Goal: Task Accomplishment & Management: Manage account settings

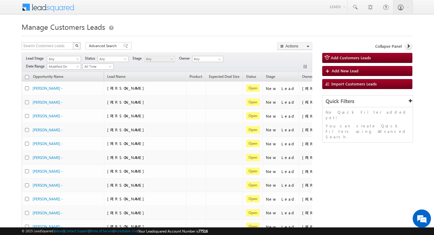
scroll to position [0, 25]
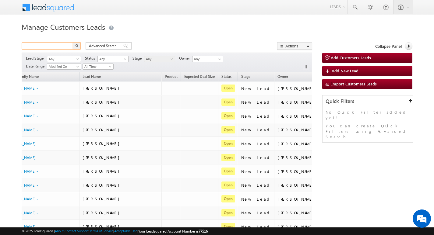
click at [58, 46] on input "text" at bounding box center [48, 45] width 52 height 7
paste input "755538"
type input "755538"
click at [79, 45] on button "button" at bounding box center [77, 45] width 8 height 7
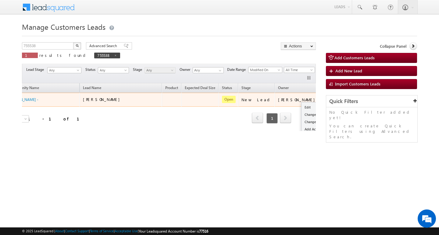
click at [326, 100] on button "button" at bounding box center [329, 100] width 6 height 6
click at [301, 104] on link "Edit" at bounding box center [316, 107] width 30 height 7
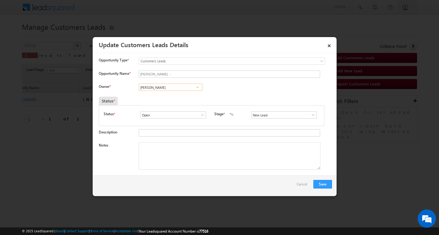
click at [178, 86] on input "[PERSON_NAME]" at bounding box center [171, 87] width 64 height 7
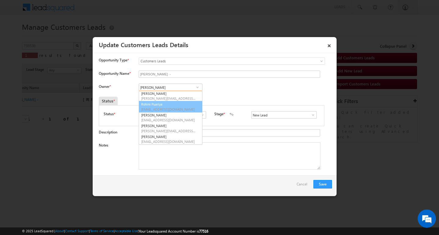
scroll to position [54, 0]
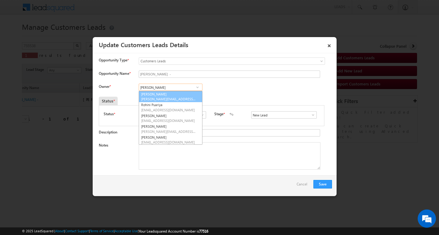
click at [161, 94] on link "Riya Walia riya.walia@sgrlimited.in" at bounding box center [171, 97] width 64 height 12
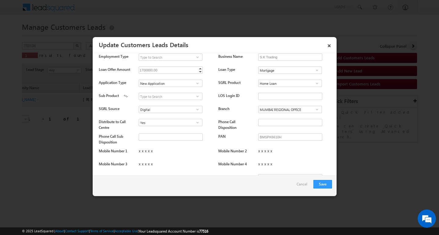
scroll to position [213, 0]
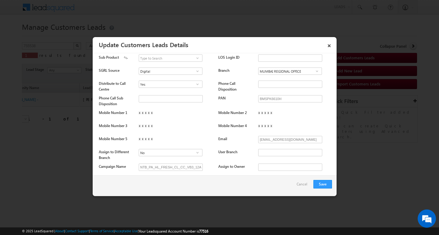
type input "[PERSON_NAME]"
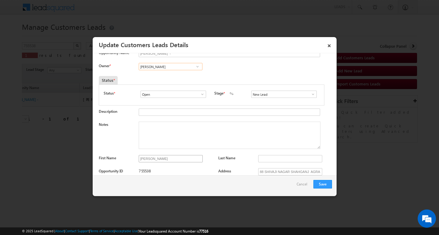
scroll to position [30, 0]
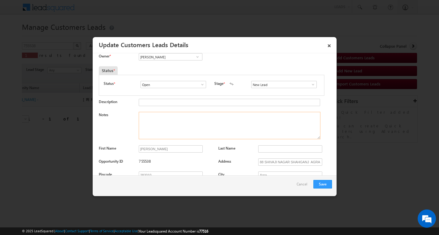
click at [173, 131] on textarea "Notes" at bounding box center [230, 125] width 182 height 27
paste textarea "[PERSON_NAME] / Construction /5 lakh he required / self employed income is 60k …"
click at [189, 132] on textarea "Notes" at bounding box center [230, 125] width 182 height 27
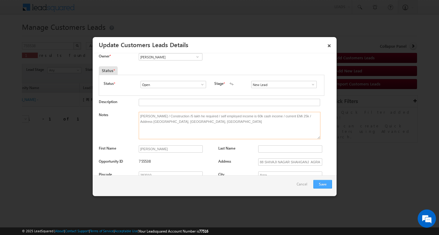
type textarea "[PERSON_NAME] / Construction /5 lakh he required / self employed income is 60k …"
click at [323, 187] on button "Save" at bounding box center [322, 184] width 19 height 9
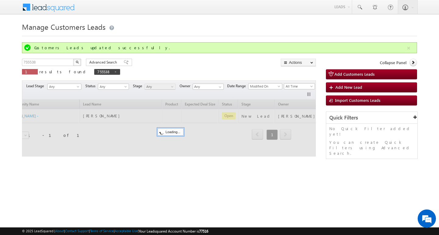
scroll to position [0, 21]
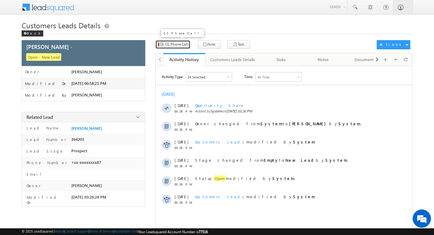
click at [182, 47] on button "CC Phone Call" at bounding box center [172, 44] width 35 height 9
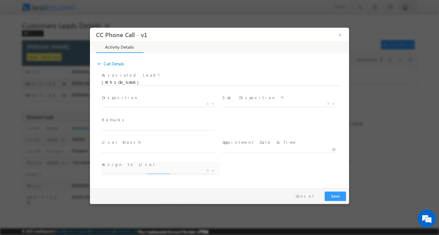
select select "[EMAIL_ADDRESS][DOMAIN_NAME]"
click at [164, 125] on input "text" at bounding box center [158, 127] width 113 height 6
type input "[PERSON_NAME] / Construction /5 lakh he required / self employed income is 60k …"
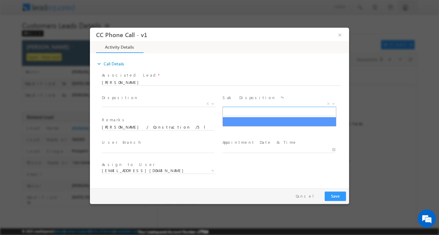
click at [245, 104] on span "X" at bounding box center [279, 104] width 114 height 6
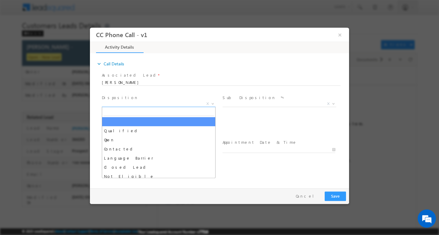
drag, startPoint x: 170, startPoint y: 103, endPoint x: 173, endPoint y: 108, distance: 5.7
click at [171, 103] on span "X" at bounding box center [159, 104] width 114 height 6
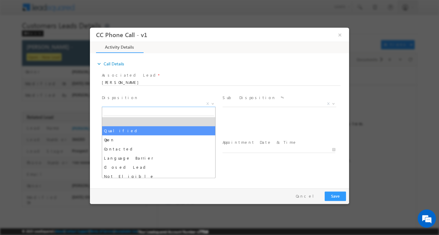
select select "Qualified"
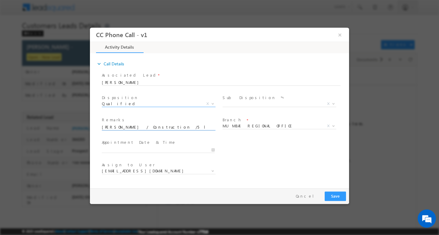
click at [167, 128] on input "[PERSON_NAME] / Construction /5 lakh he required / self employed income is 60k …" at bounding box center [158, 127] width 113 height 6
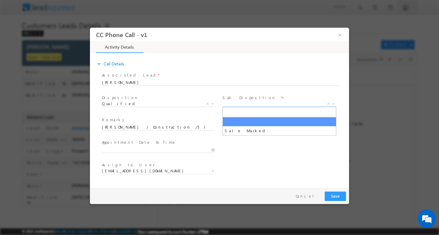
click at [234, 105] on span "X" at bounding box center [279, 104] width 114 height 6
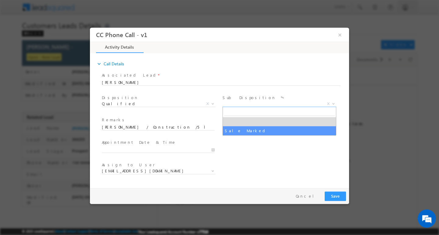
select select "Sale Marked"
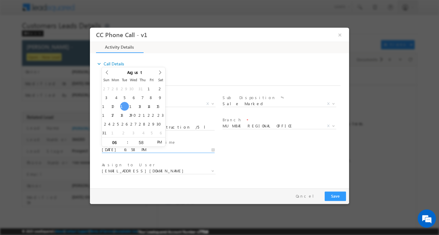
click at [171, 150] on input "[DATE] 6:58 PM" at bounding box center [158, 150] width 113 height 6
type input "[DATE] 6:58 PM"
click at [118, 142] on input "06" at bounding box center [114, 142] width 25 height 4
type input "11"
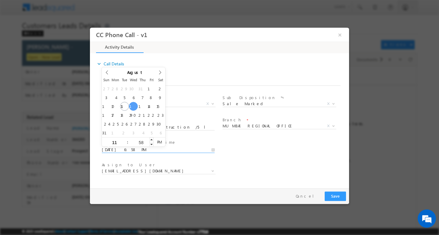
type input "[DATE] 11:58 PM"
click at [138, 142] on input "58" at bounding box center [140, 142] width 25 height 4
type input "00"
type input "[DATE] 11:00 AM"
click at [161, 142] on span "AM" at bounding box center [159, 141] width 11 height 9
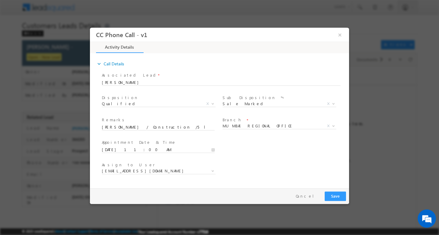
click at [263, 140] on div "User Branch * Appointment Date & Time * [DATE] 11:00 AM" at bounding box center [225, 149] width 248 height 23
click at [255, 127] on span "MUMBAI REGIONAL OFFICE" at bounding box center [271, 125] width 99 height 5
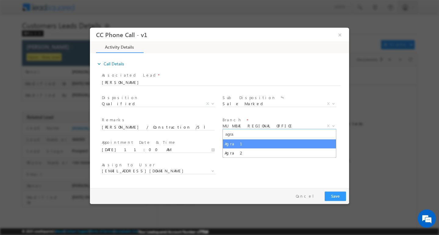
type input "agra"
select select "Agra 1"
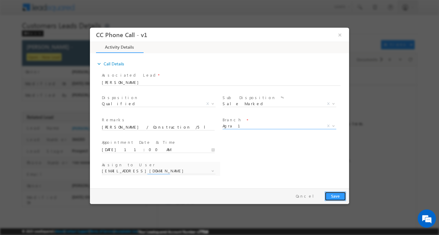
click at [330, 194] on button "Save" at bounding box center [334, 196] width 21 height 9
select select "[EMAIL_ADDRESS][DOMAIN_NAME]"
